Goal: Task Accomplishment & Management: Manage account settings

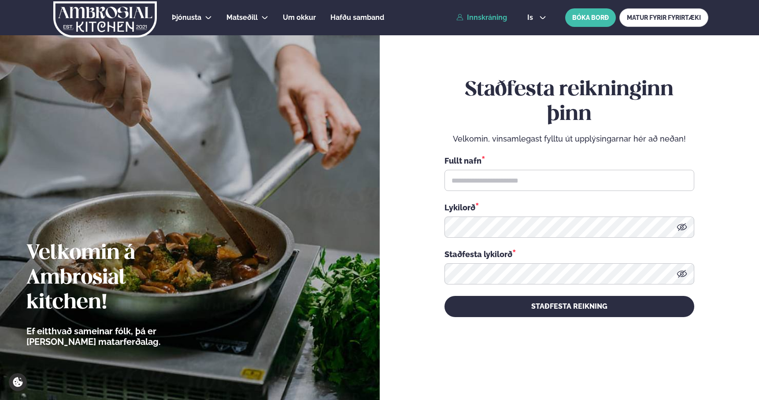
click at [483, 21] on link "Innskráning" at bounding box center [481, 18] width 51 height 8
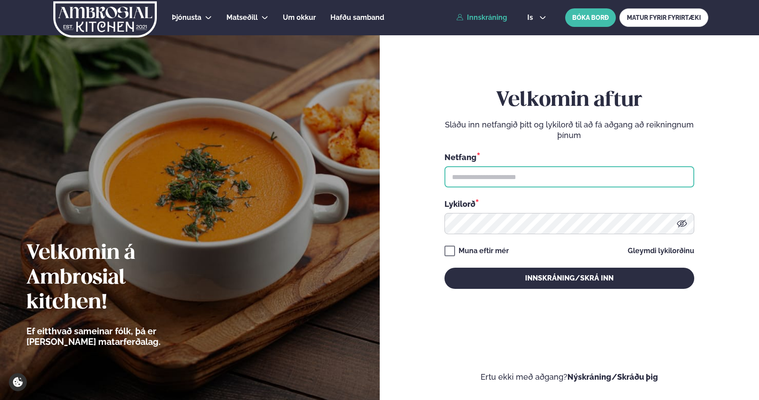
click at [463, 175] on input "text" at bounding box center [570, 176] width 250 height 21
type input "**********"
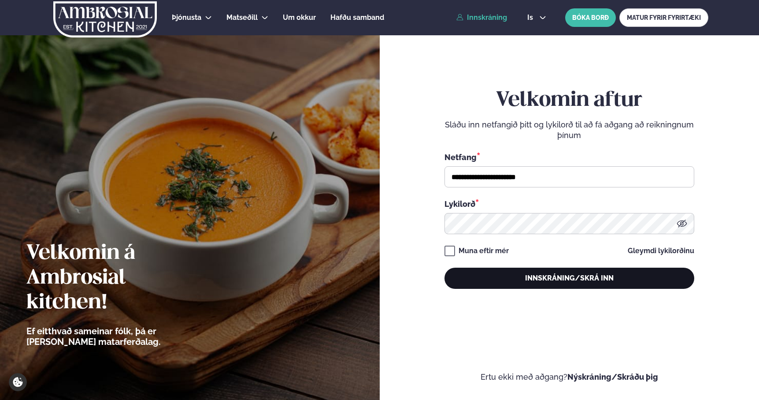
click at [523, 279] on button "Innskráning/Skrá inn" at bounding box center [570, 277] width 250 height 21
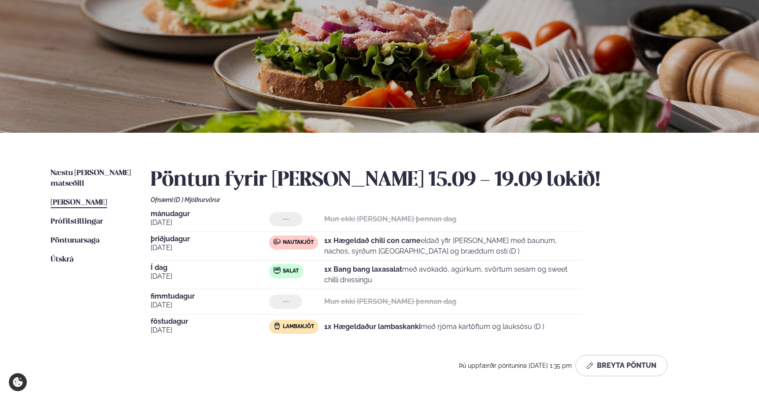
scroll to position [74, 0]
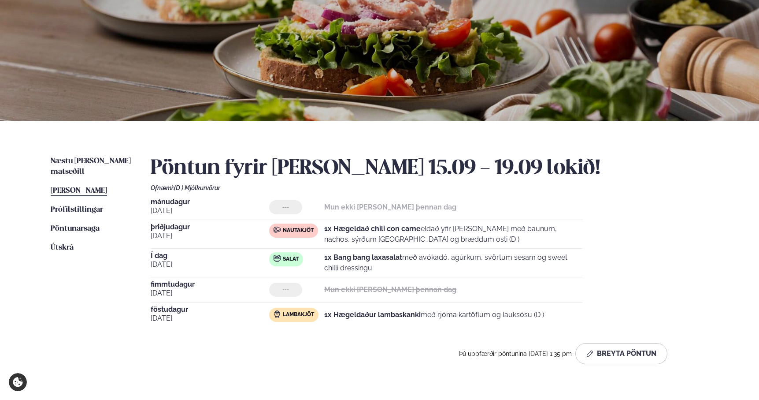
drag, startPoint x: 363, startPoint y: 267, endPoint x: 314, endPoint y: 258, distance: 50.2
click at [314, 258] on div "Salat 1x Bang bang laxasalat með avókadó, agúrkum, svörtum sesam og sweet chill…" at bounding box center [425, 262] width 313 height 21
copy div "1x Bang bang laxasalat með avókadó, agúrkum, svörtum sesam og sweet chilli dres…"
click at [608, 353] on button "Breyta Pöntun" at bounding box center [621, 353] width 92 height 21
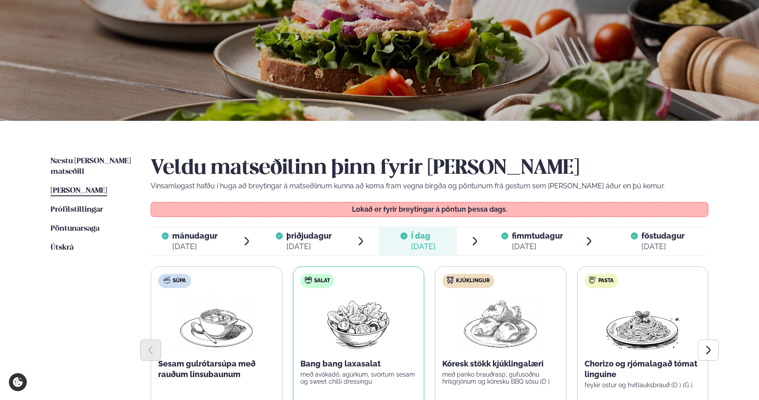
click at [535, 241] on div "[DATE]" at bounding box center [537, 246] width 51 height 11
